Goal: Find specific page/section: Find specific page/section

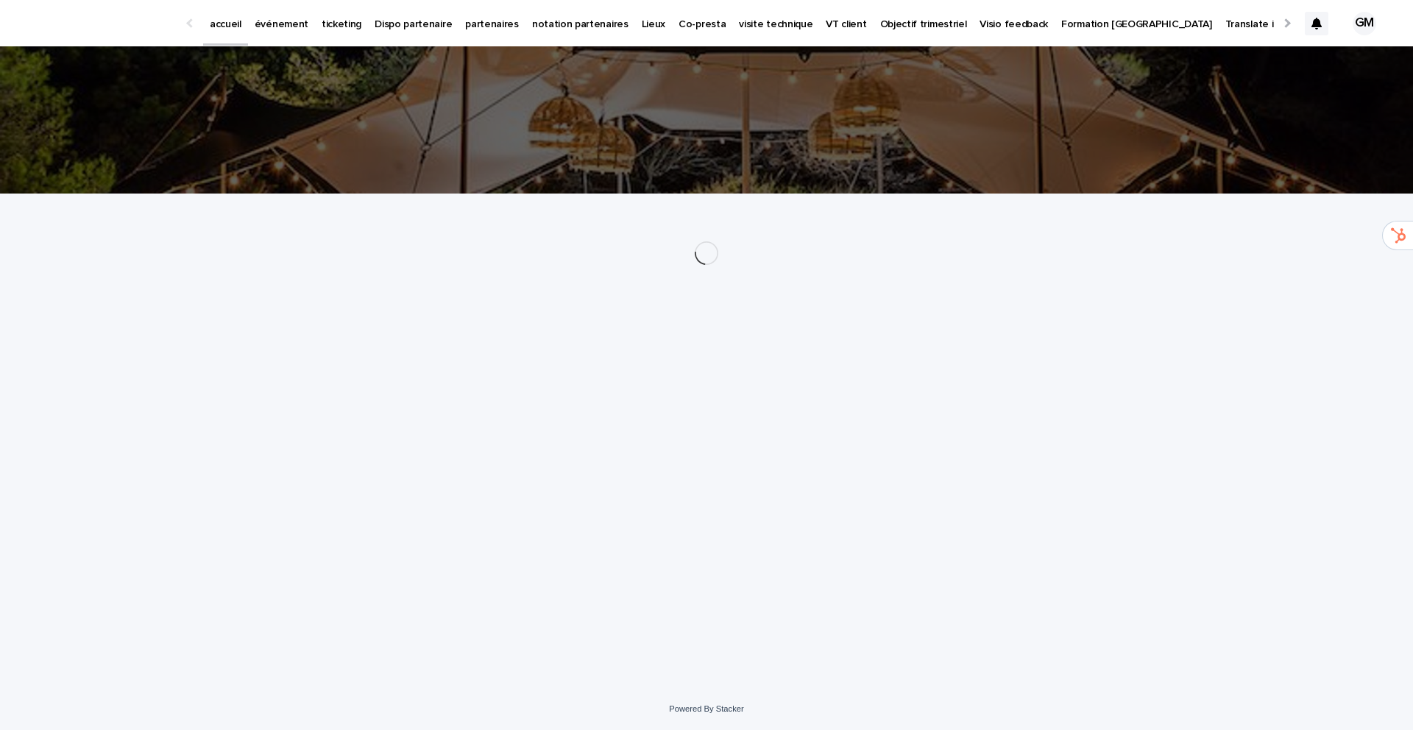
click at [266, 24] on p "événement" at bounding box center [282, 15] width 54 height 31
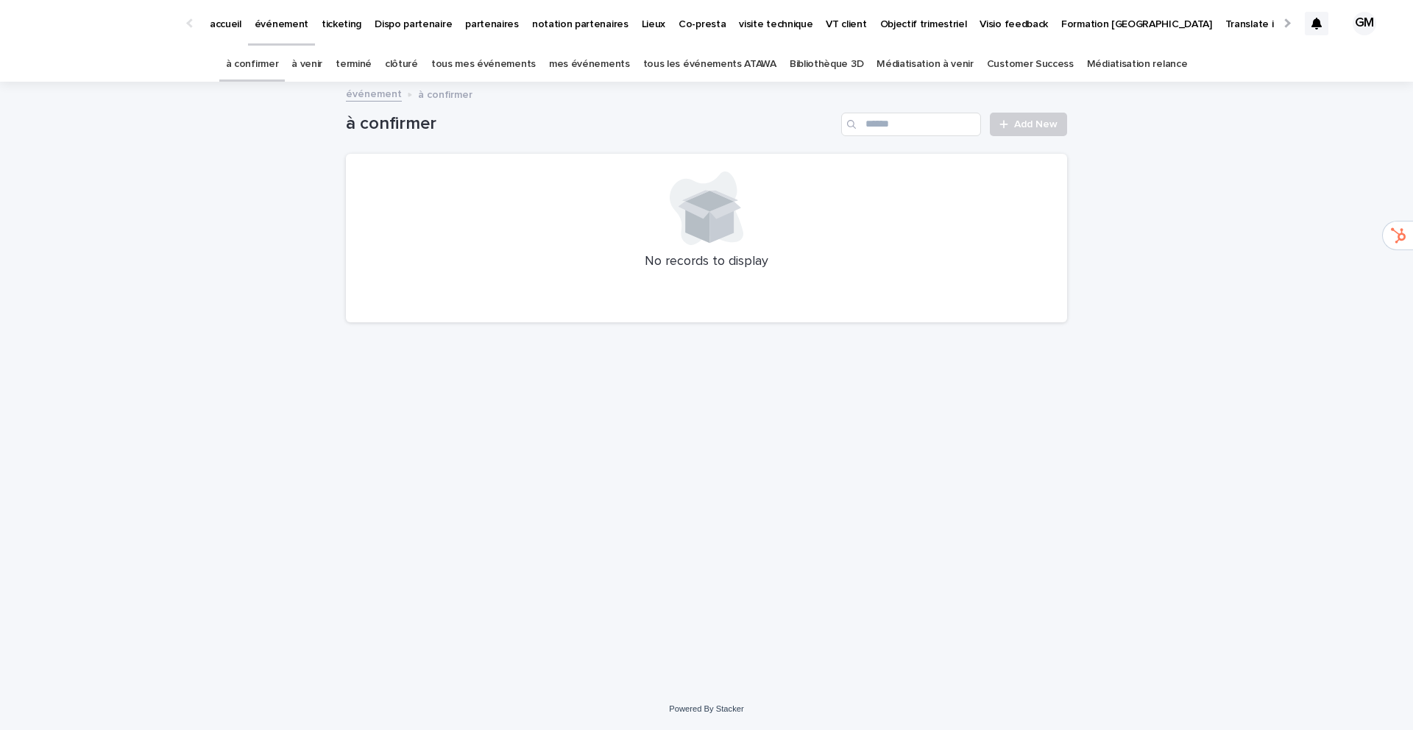
click at [322, 63] on link "à venir" at bounding box center [306, 64] width 31 height 35
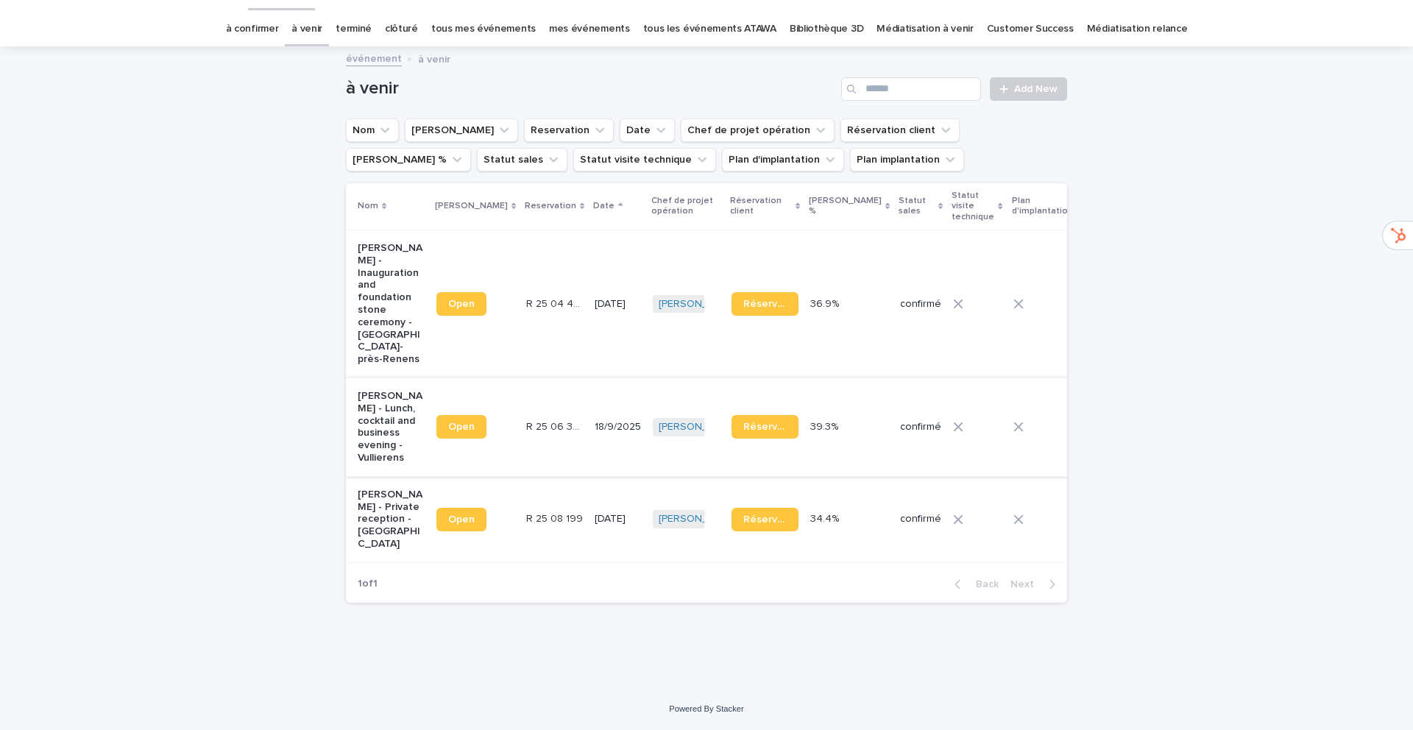
scroll to position [46, 0]
click at [367, 502] on p "Joelle Belina - Private reception - Cologny" at bounding box center [391, 520] width 67 height 62
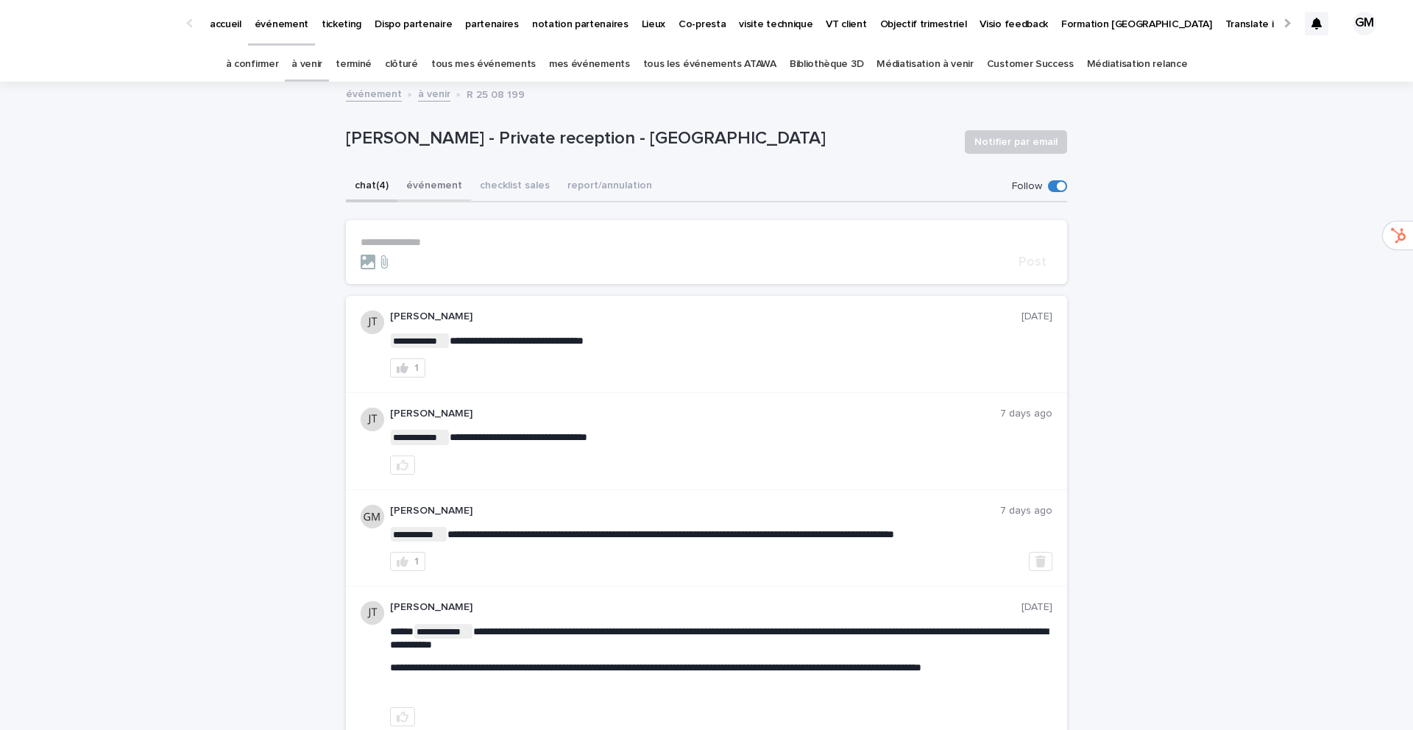
click at [428, 185] on button "événement" at bounding box center [434, 186] width 74 height 31
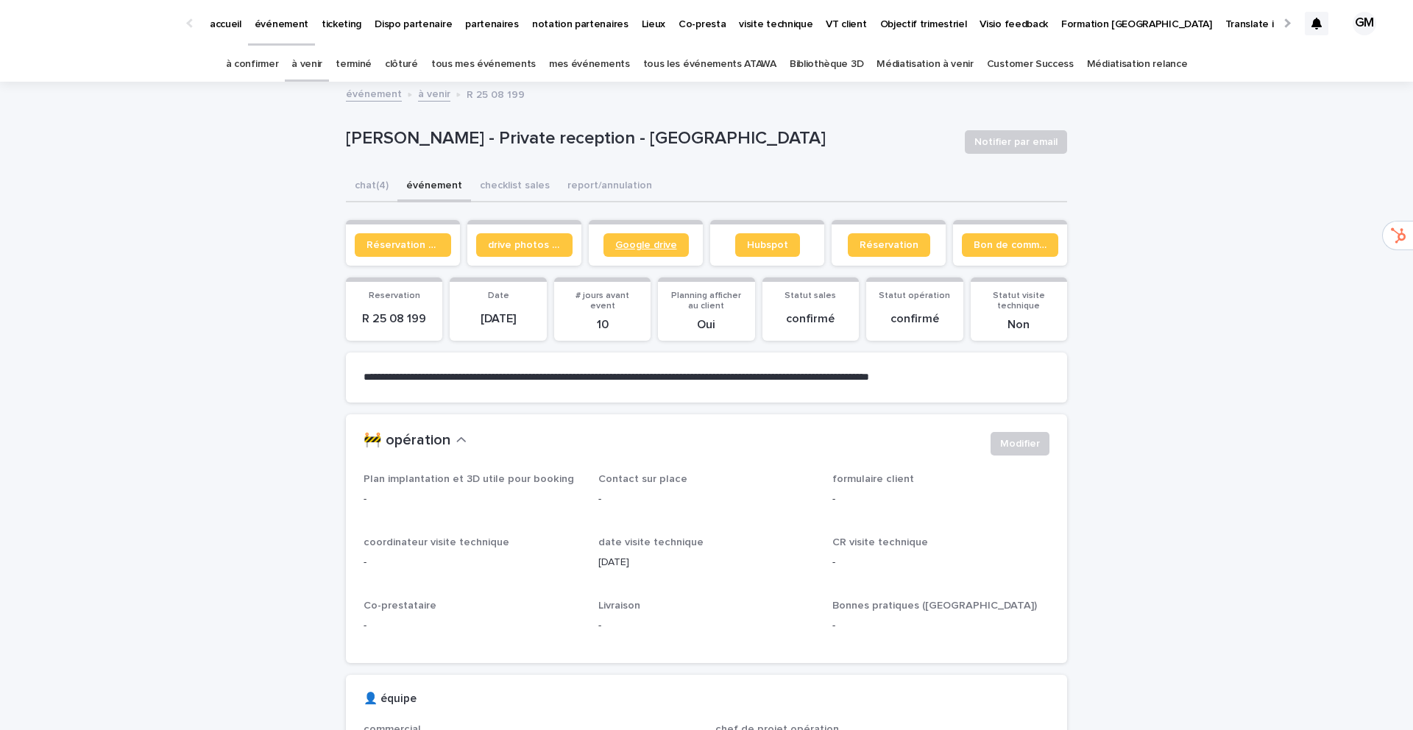
click at [640, 244] on span "Google drive" at bounding box center [646, 245] width 62 height 10
